Goal: Task Accomplishment & Management: Complete application form

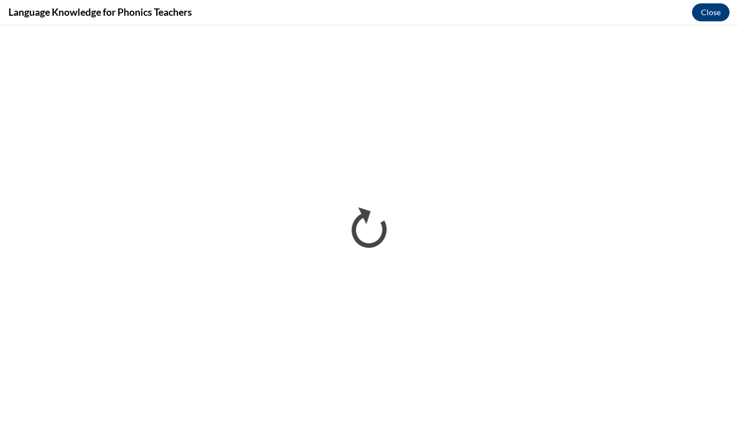
click at [709, 8] on button "Close" at bounding box center [711, 12] width 38 height 18
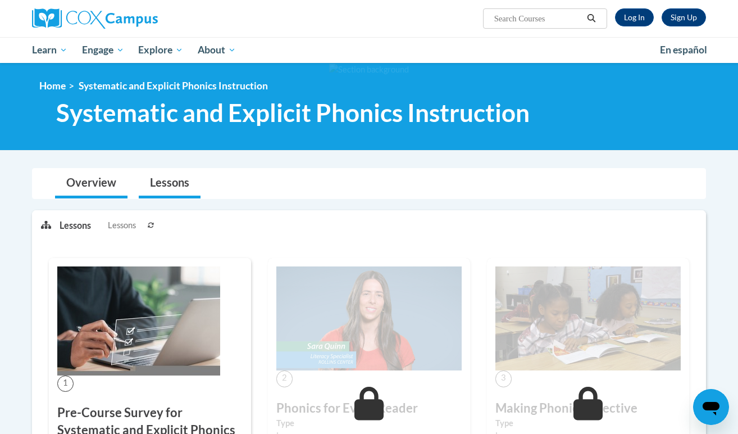
click at [75, 187] on link "Overview" at bounding box center [91, 184] width 72 height 30
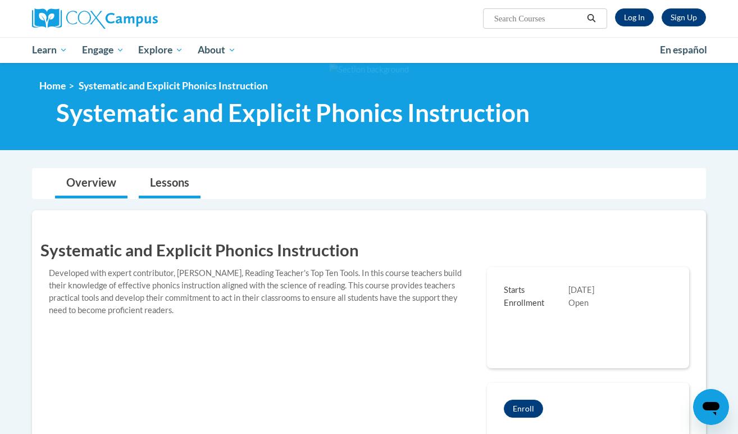
click at [161, 179] on link "Lessons" at bounding box center [170, 184] width 62 height 30
click at [637, 14] on link "Log In" at bounding box center [634, 17] width 39 height 18
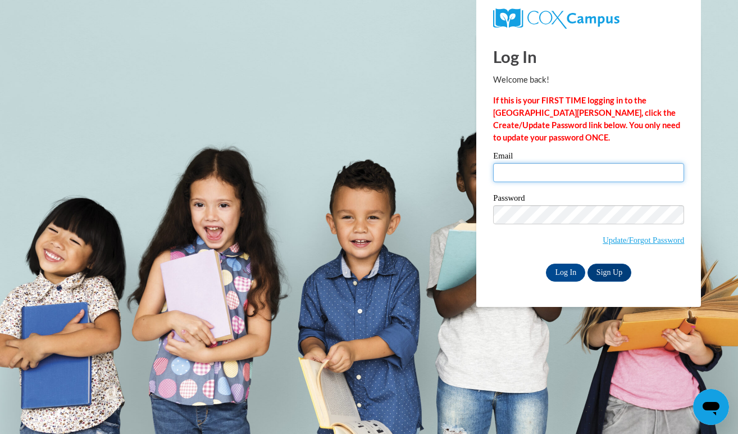
type input "liz.stratford1@gmail.com"
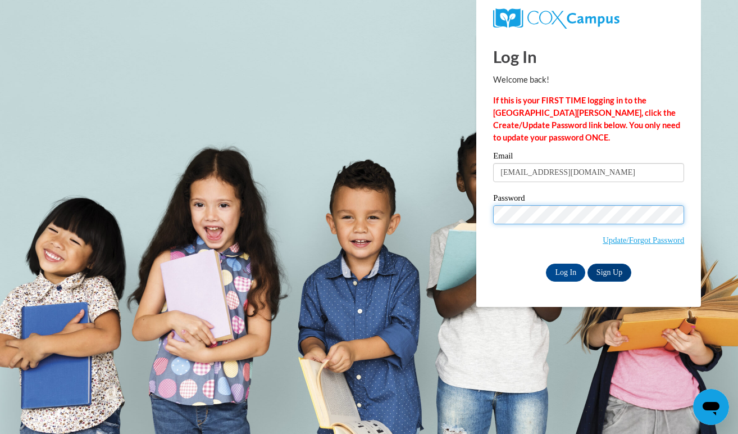
click at [565, 270] on input "Log In" at bounding box center [565, 273] width 39 height 18
click at [569, 270] on input "Log In" at bounding box center [565, 273] width 39 height 18
click at [562, 268] on input "Log In" at bounding box center [565, 273] width 39 height 18
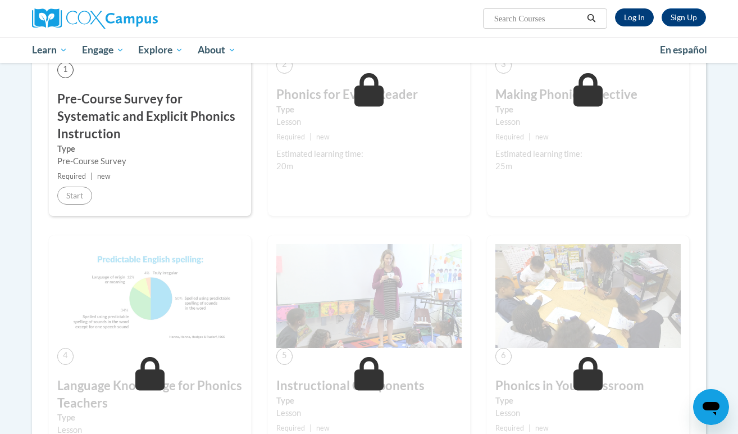
click at [635, 21] on link "Log In" at bounding box center [634, 17] width 39 height 18
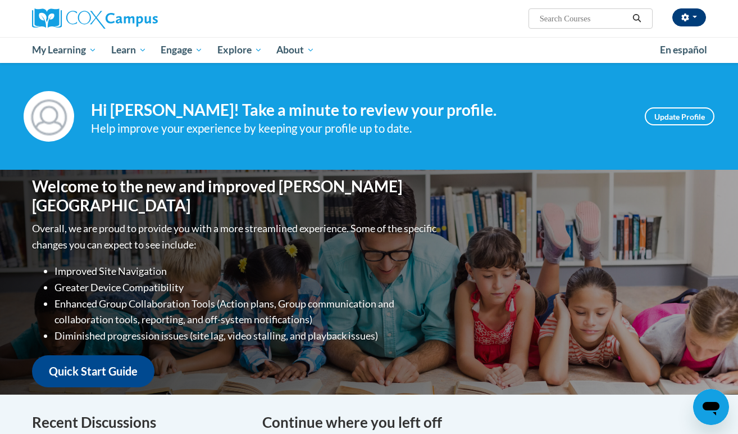
click at [696, 21] on button "button" at bounding box center [690, 17] width 34 height 18
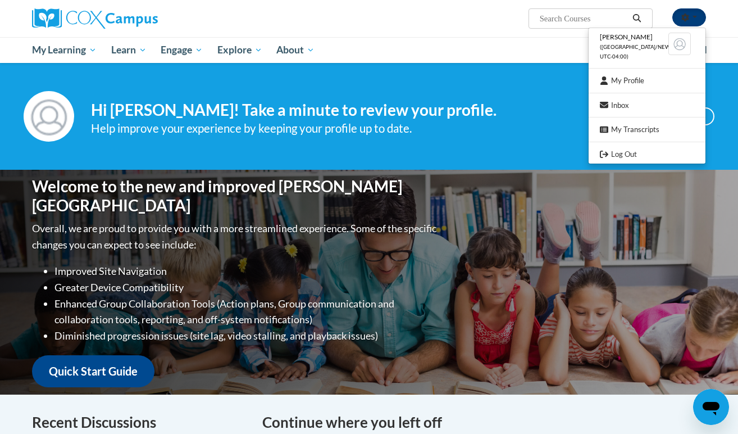
click at [697, 20] on button "button" at bounding box center [690, 17] width 34 height 18
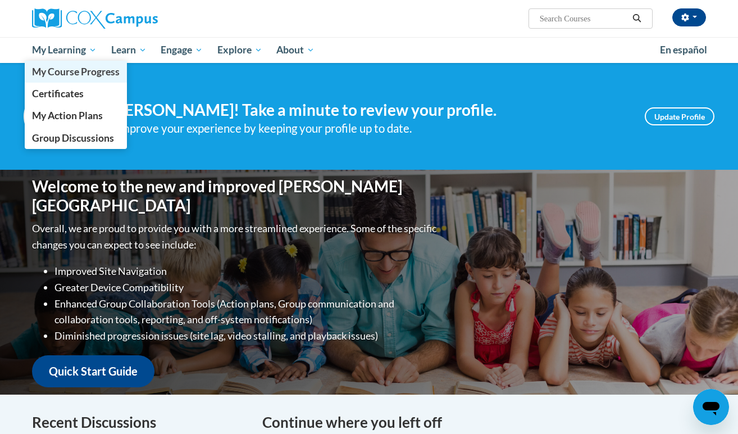
click at [58, 71] on span "My Course Progress" at bounding box center [76, 72] width 88 height 12
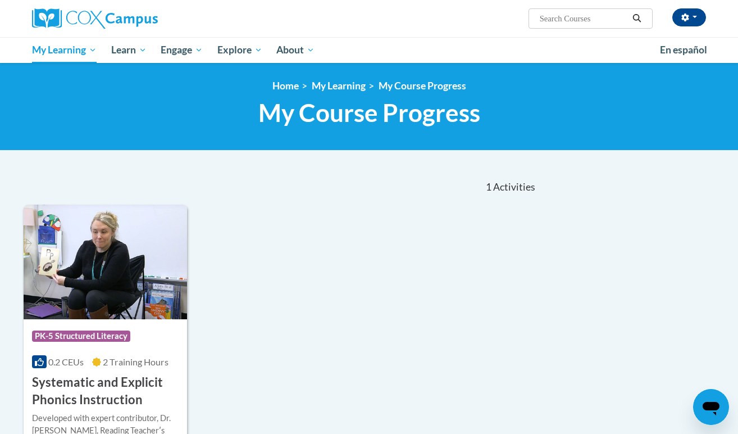
scroll to position [99, 0]
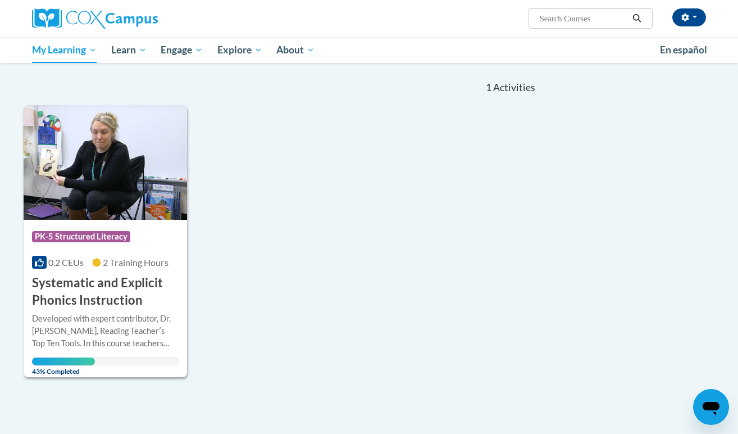
click at [117, 277] on h3 "Systematic and Explicit Phonics Instruction" at bounding box center [105, 291] width 147 height 35
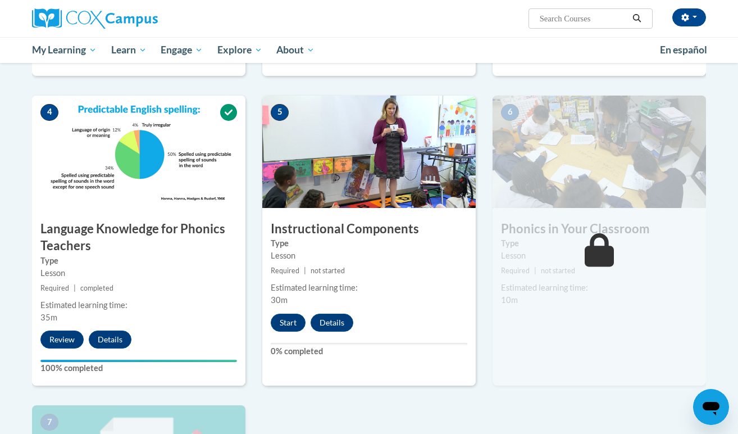
scroll to position [592, 0]
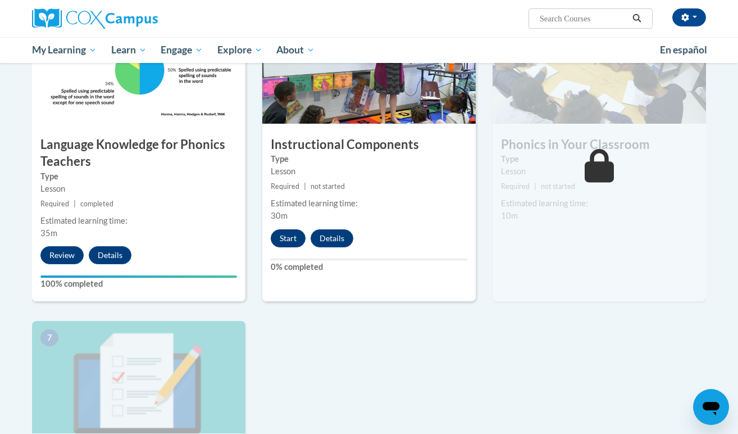
click at [288, 233] on button "Start" at bounding box center [288, 238] width 35 height 18
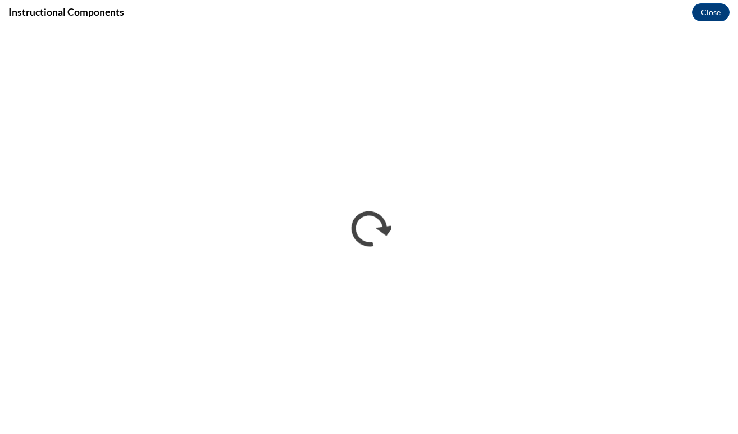
scroll to position [0, 0]
